Goal: Task Accomplishment & Management: Complete application form

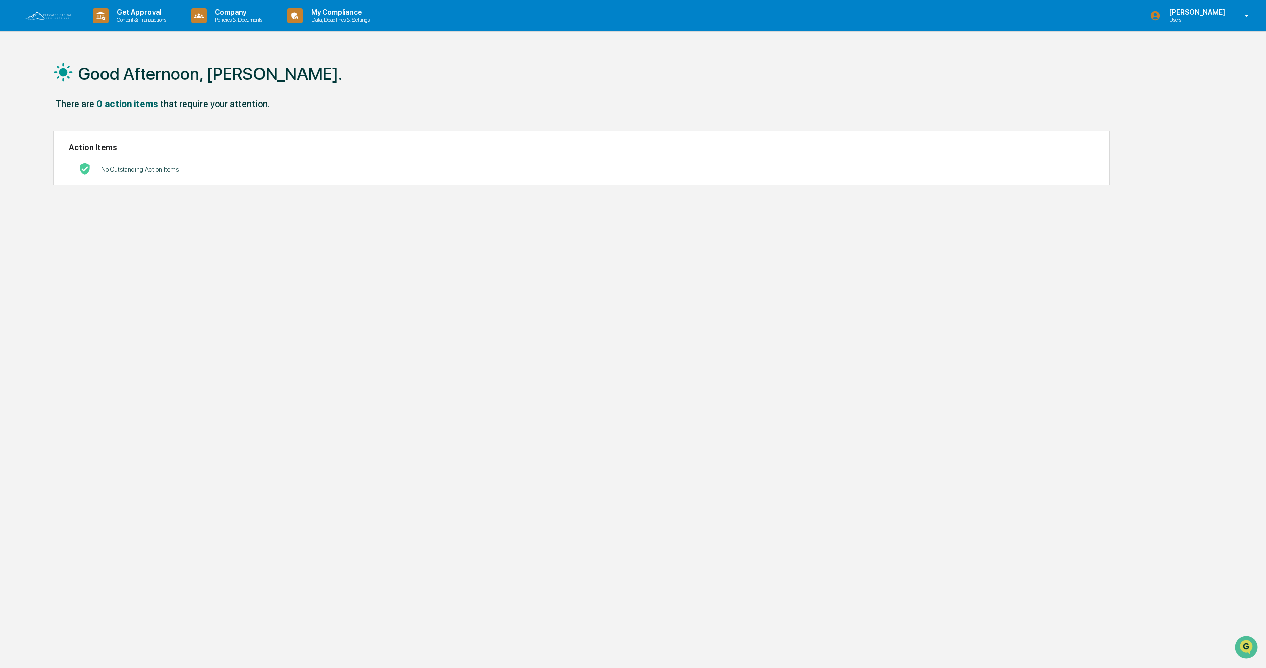
scroll to position [1, 0]
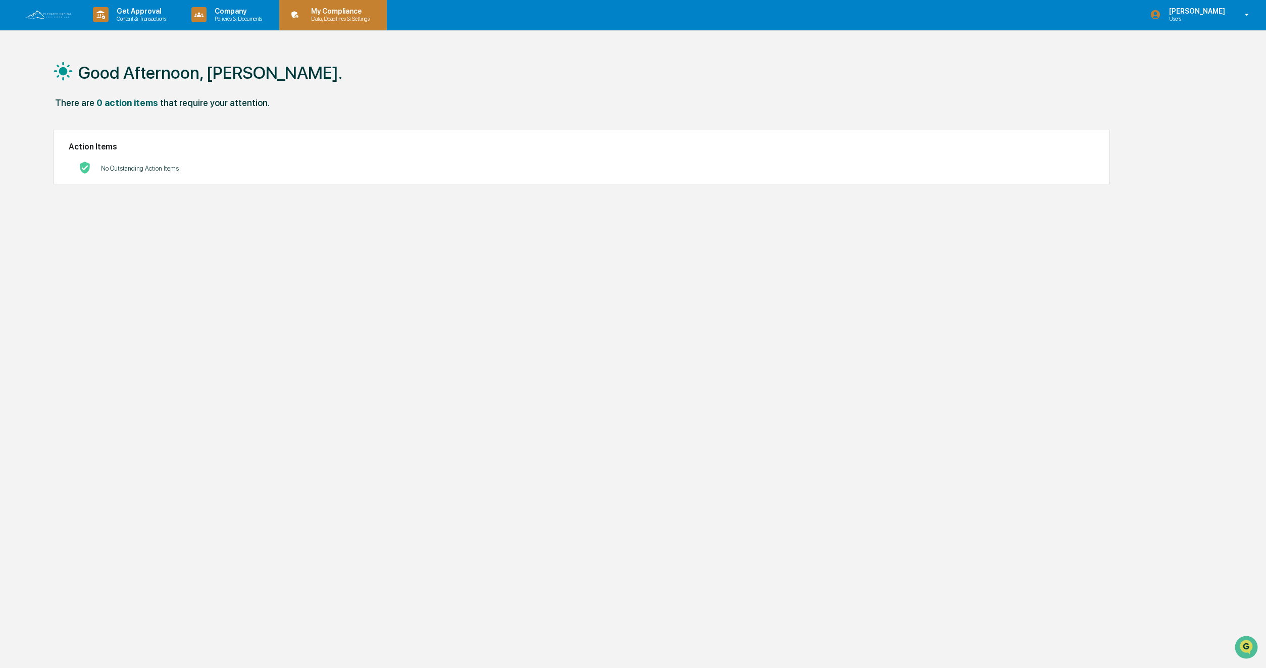
click at [367, 9] on p "My Compliance" at bounding box center [339, 11] width 72 height 8
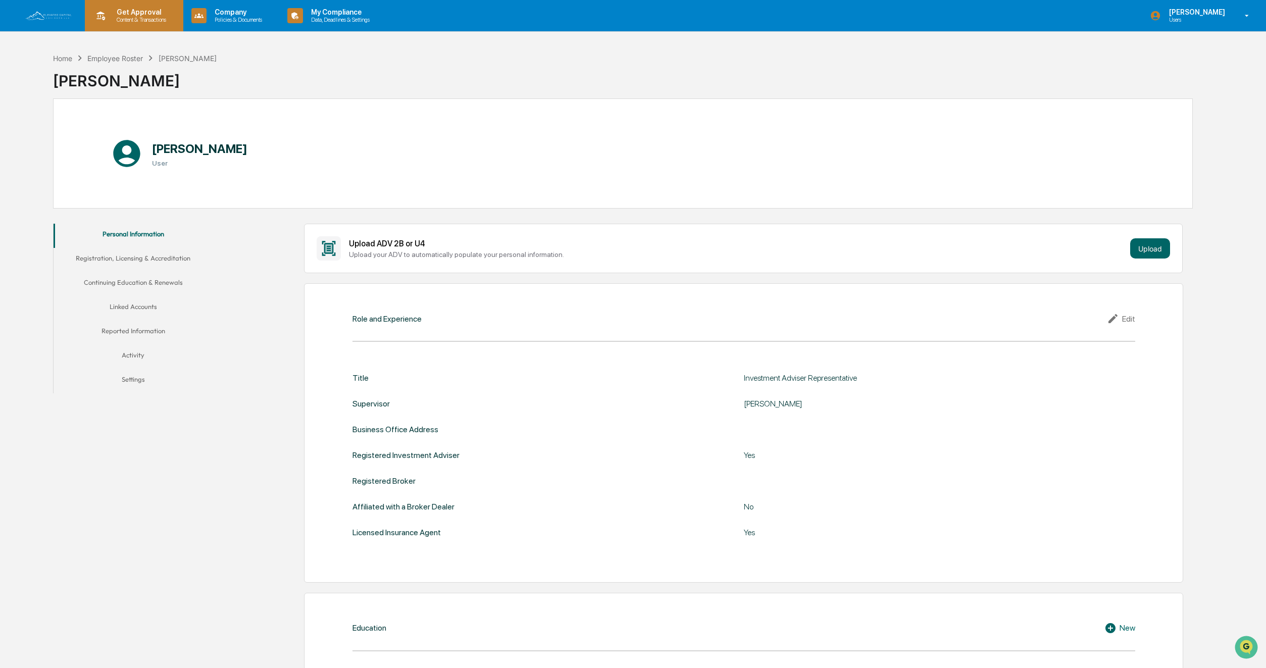
click at [146, 13] on p "Get Approval" at bounding box center [140, 12] width 63 height 8
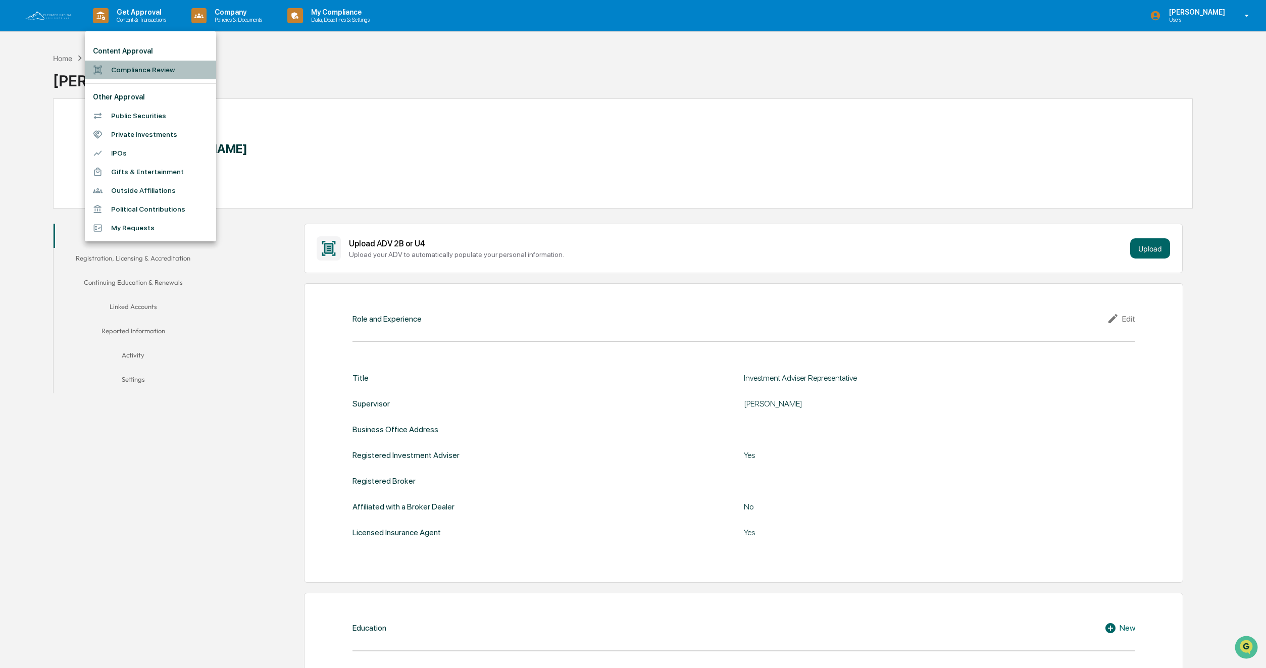
click at [148, 71] on li "Compliance Review" at bounding box center [150, 70] width 131 height 19
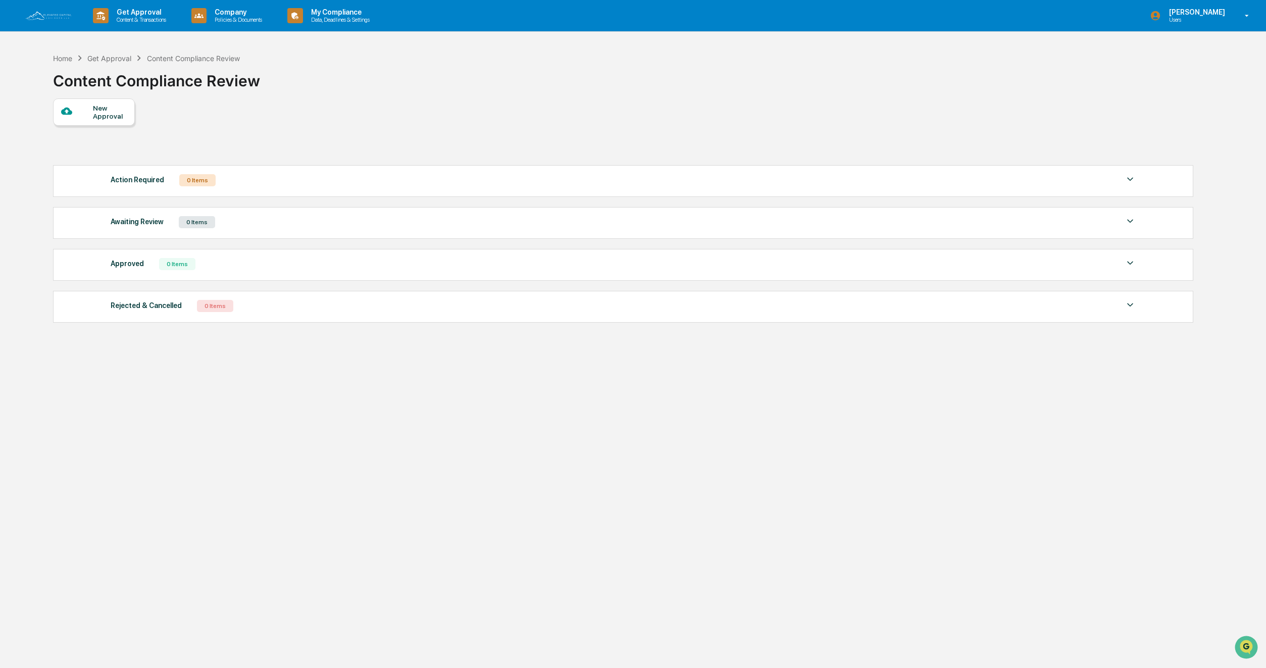
click at [111, 111] on div "New Approval" at bounding box center [110, 112] width 34 height 16
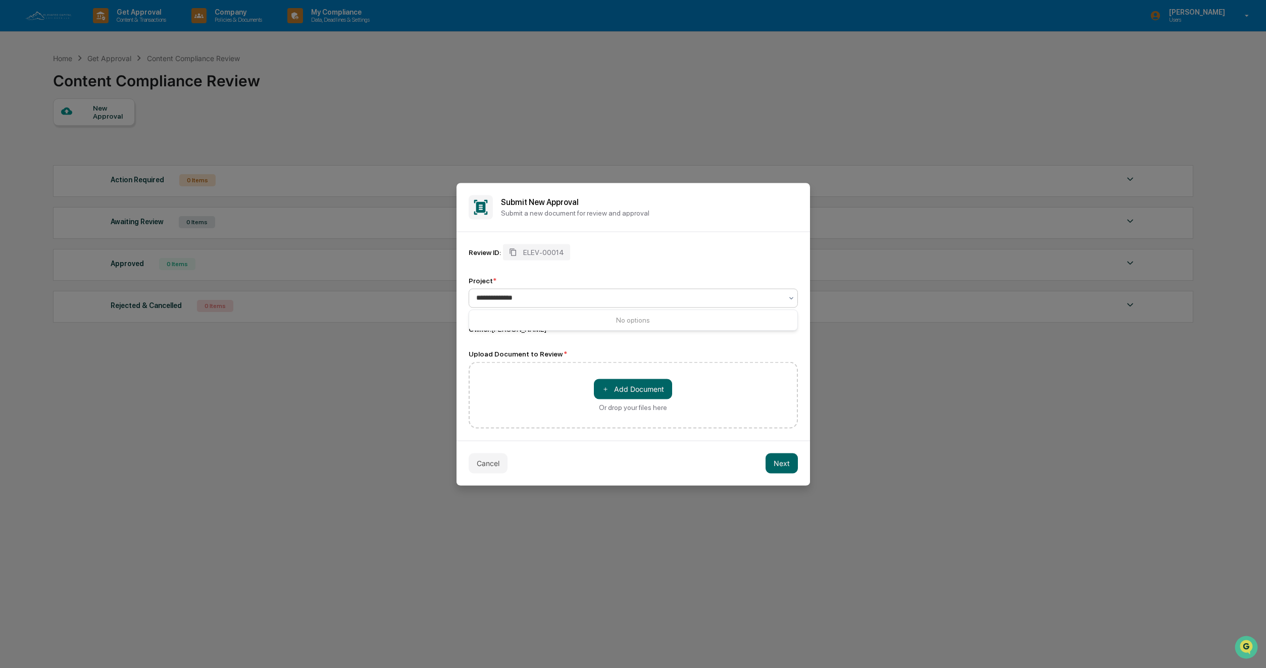
type input "**********"
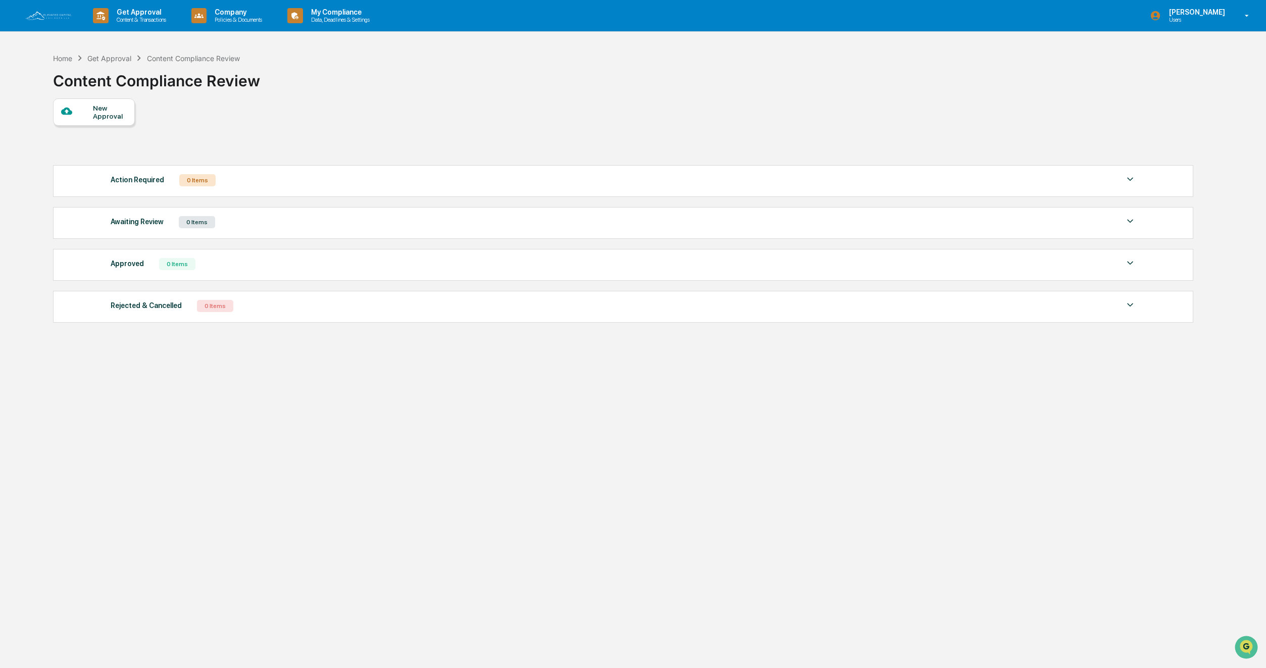
click at [98, 112] on div "New Approval" at bounding box center [110, 112] width 34 height 16
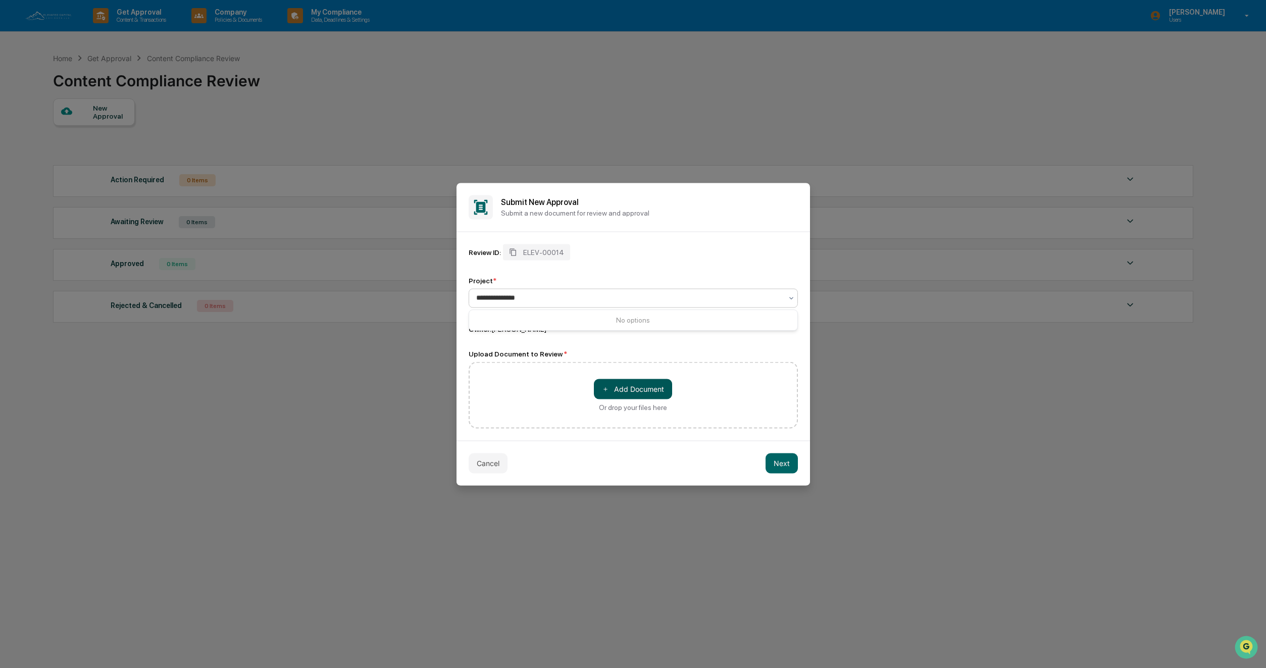
type input "**********"
click at [631, 389] on button "＋ Add Document" at bounding box center [633, 389] width 78 height 20
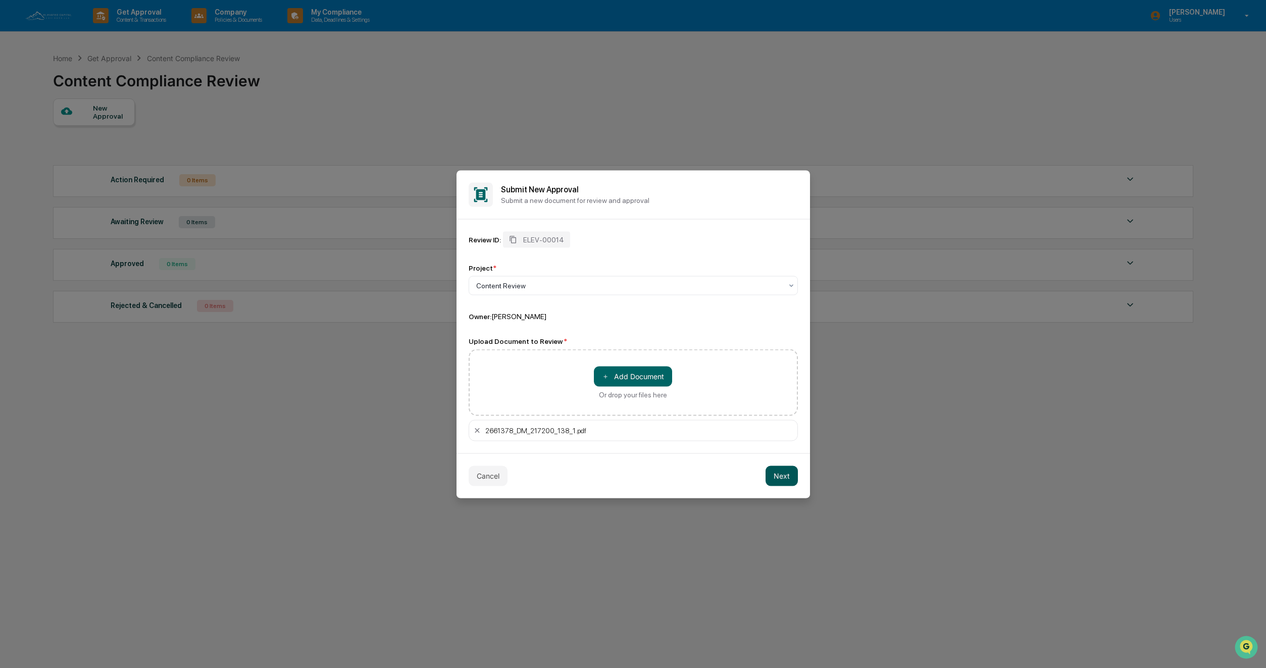
click at [781, 472] on button "Next" at bounding box center [782, 476] width 32 height 20
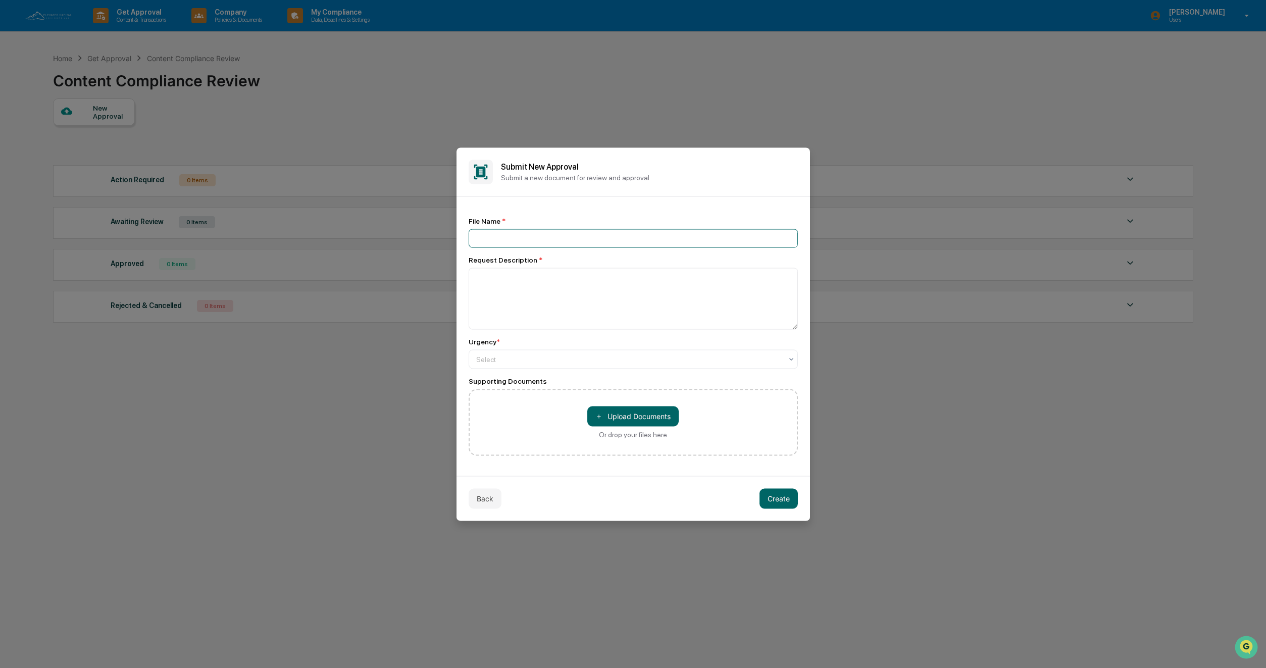
click at [550, 237] on input at bounding box center [633, 238] width 329 height 19
type input "**********"
click at [531, 279] on textarea at bounding box center [633, 299] width 329 height 62
type textarea "**********"
click at [491, 362] on div at bounding box center [629, 359] width 306 height 10
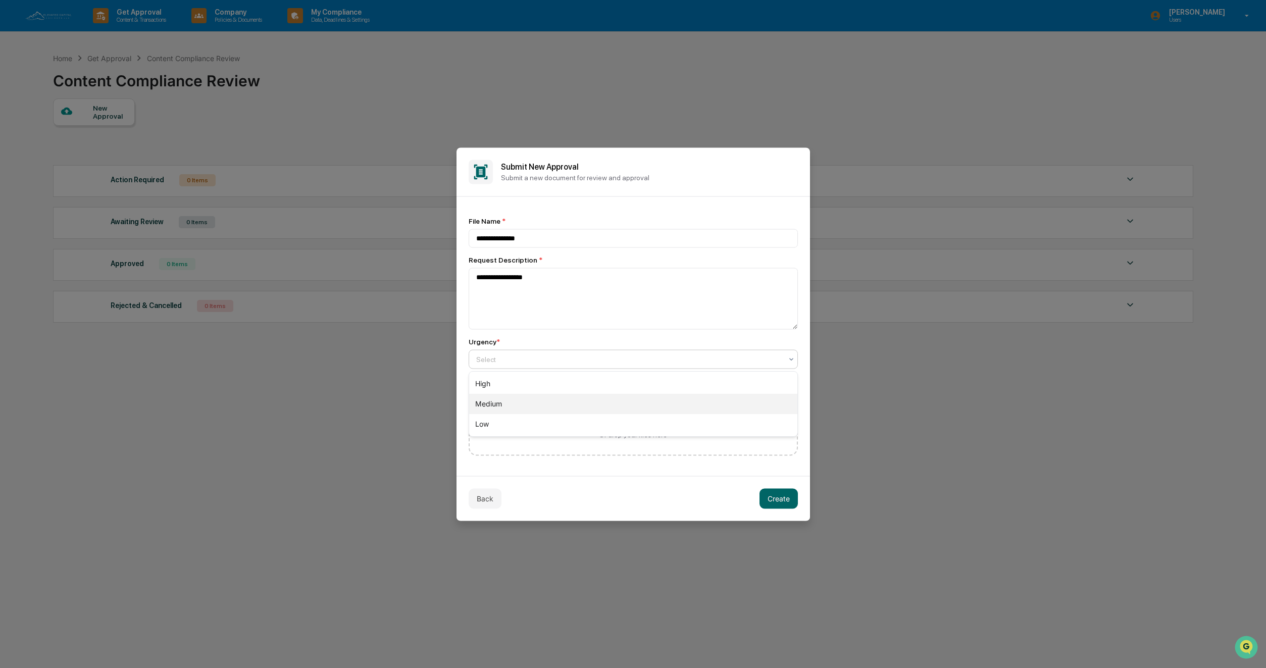
drag, startPoint x: 492, startPoint y: 408, endPoint x: 378, endPoint y: 392, distance: 115.3
click at [486, 408] on div "Medium" at bounding box center [633, 404] width 328 height 20
click at [627, 418] on button "＋ Upload Documents" at bounding box center [632, 416] width 91 height 20
click at [783, 501] on button "Create" at bounding box center [779, 498] width 38 height 20
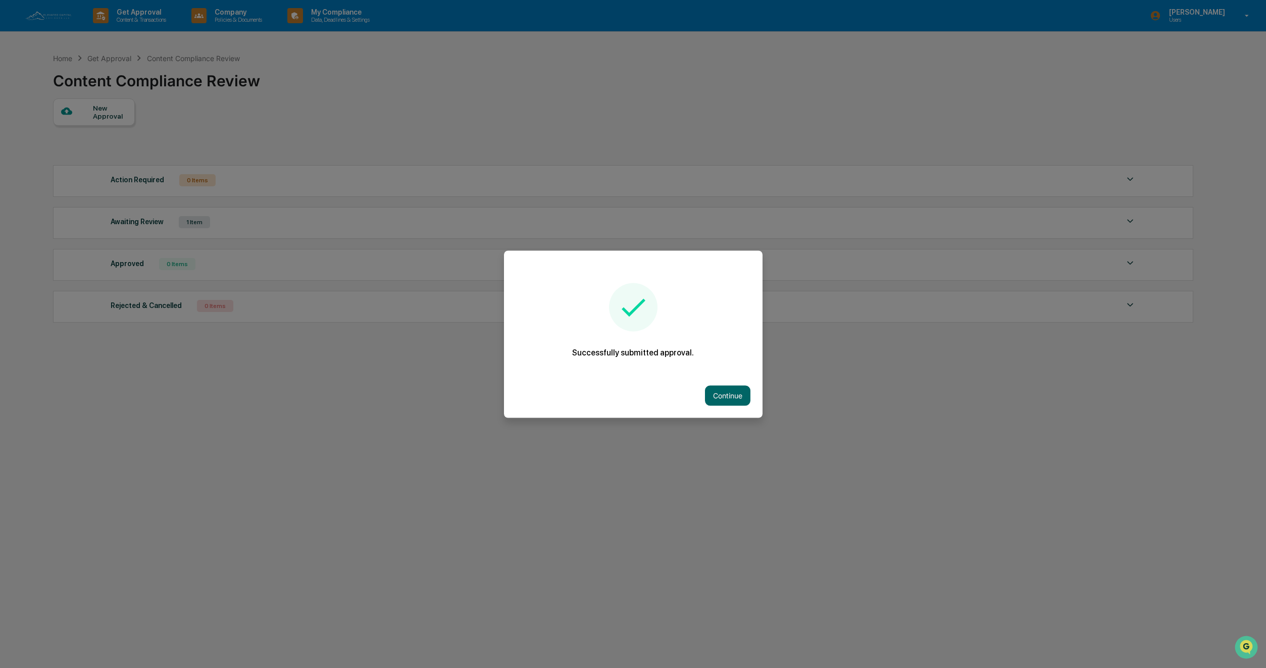
drag, startPoint x: 740, startPoint y: 396, endPoint x: 733, endPoint y: 397, distance: 6.6
click at [740, 396] on button "Continue" at bounding box center [727, 395] width 45 height 20
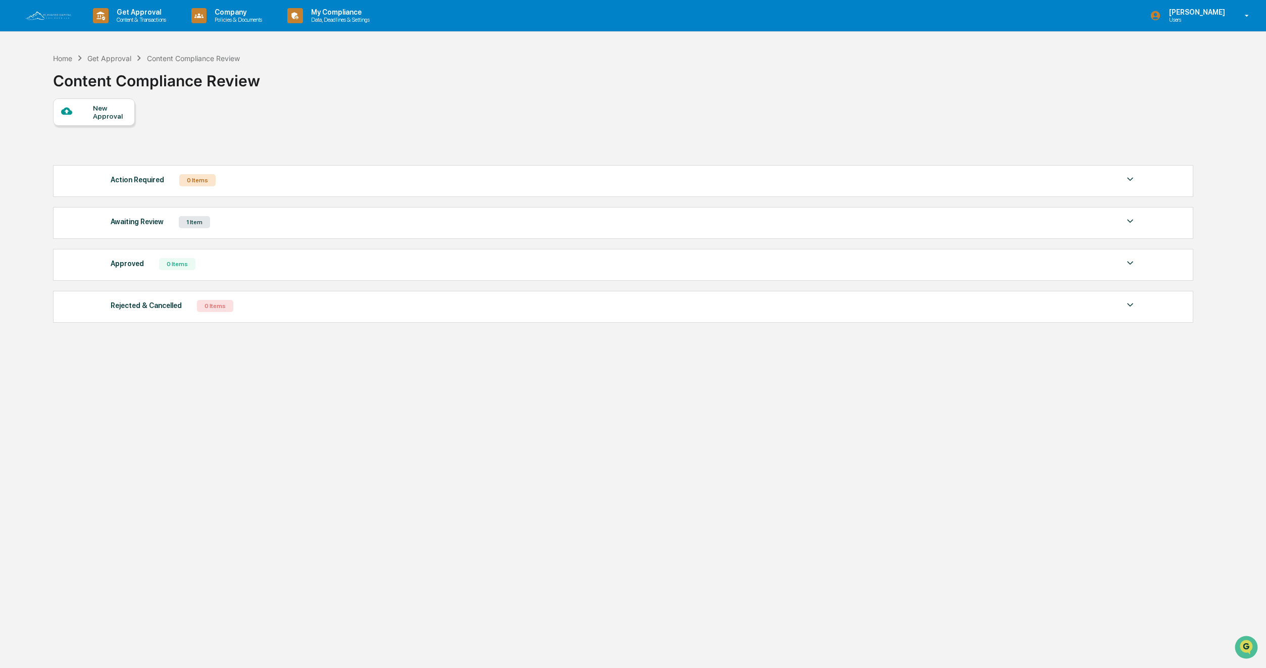
click at [146, 223] on div "Awaiting Review" at bounding box center [137, 221] width 53 height 13
